Goal: Transaction & Acquisition: Subscribe to service/newsletter

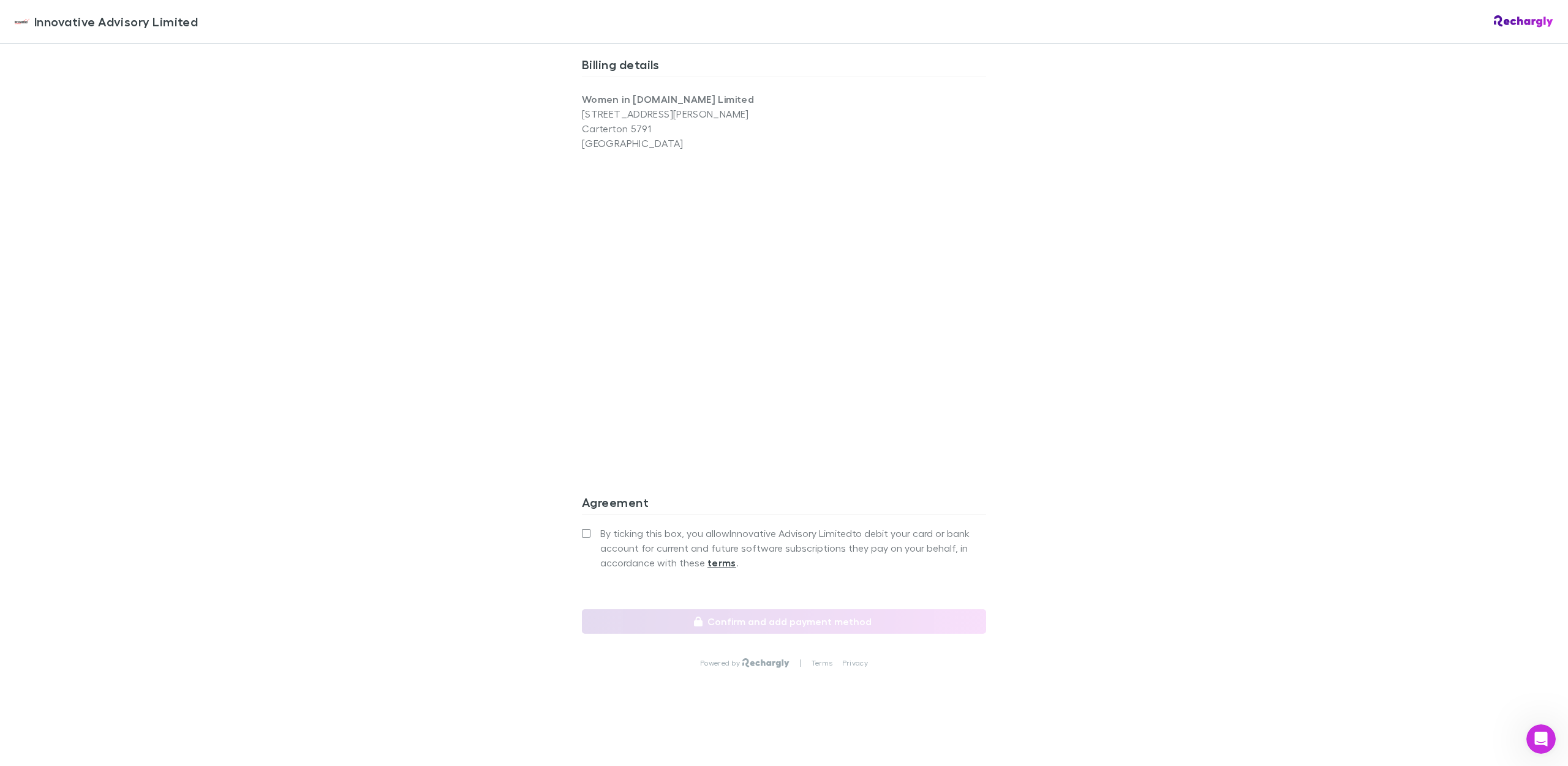
scroll to position [805, 0]
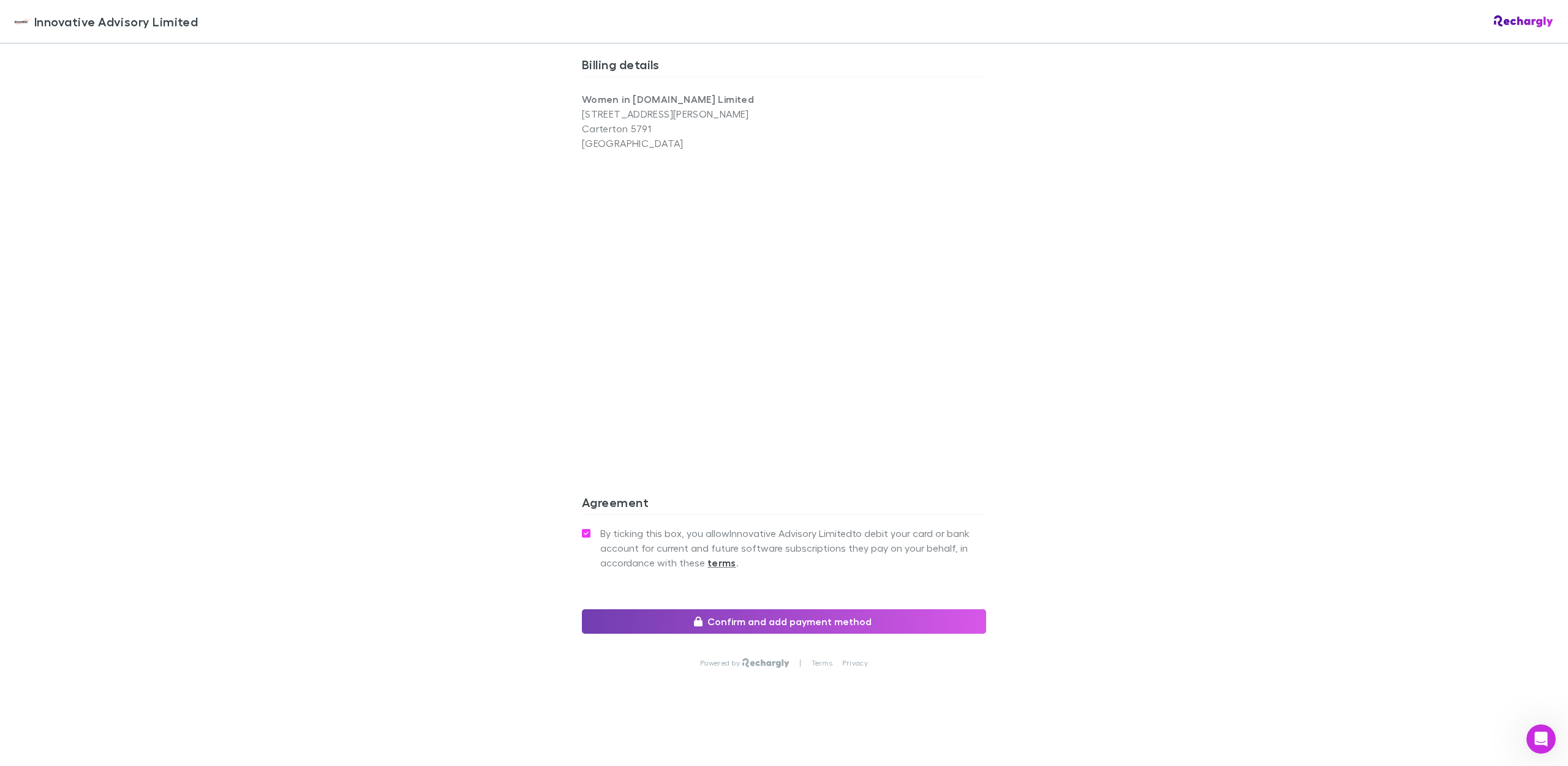
click at [786, 622] on button "Confirm and add payment method" at bounding box center [784, 621] width 404 height 25
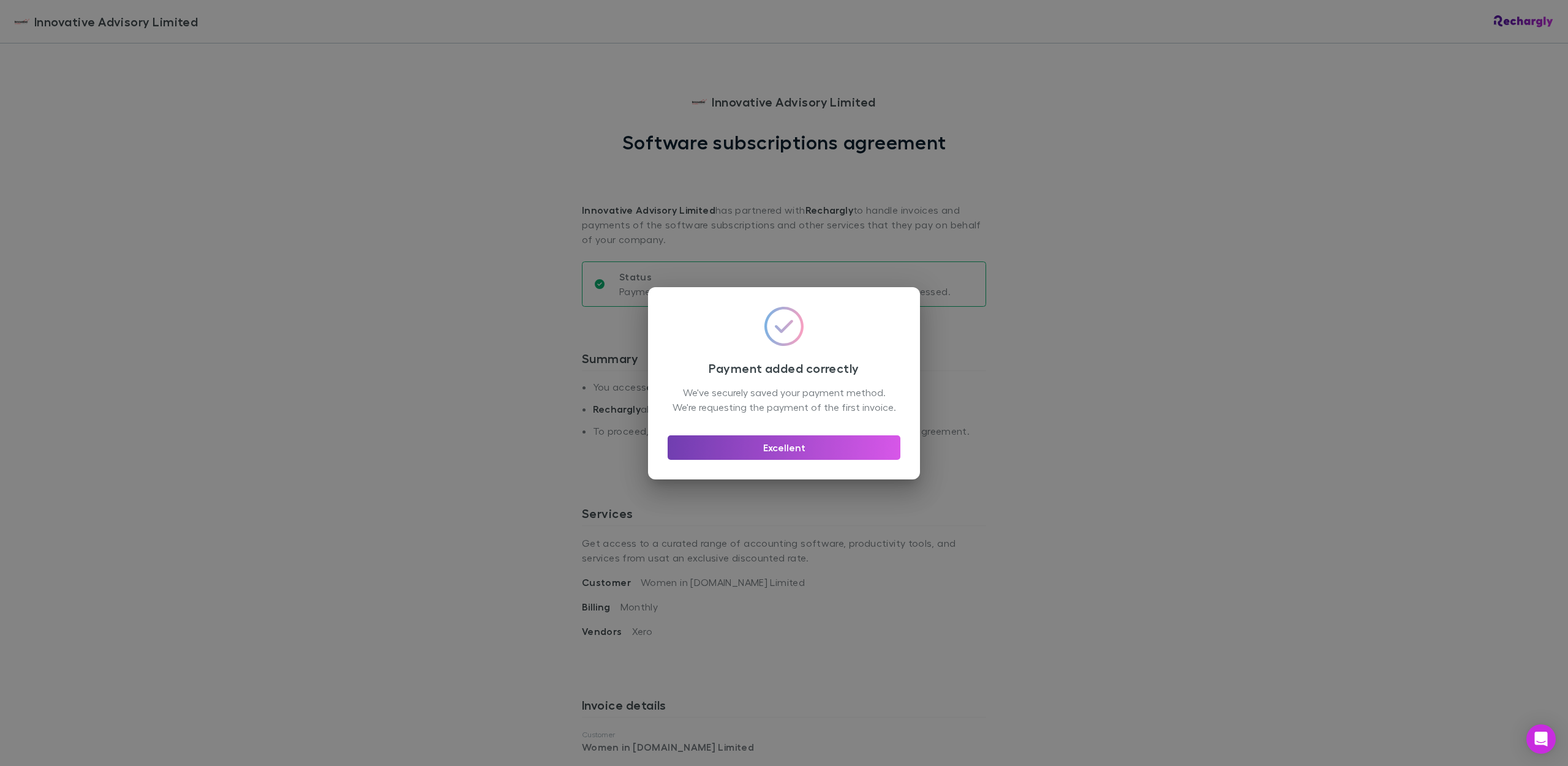
click at [767, 460] on button "Excellent" at bounding box center [784, 447] width 232 height 25
